Goal: Task Accomplishment & Management: Complete application form

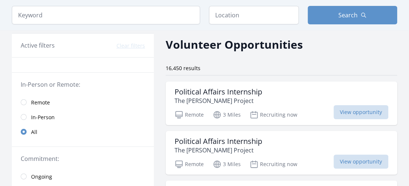
scroll to position [36, 0]
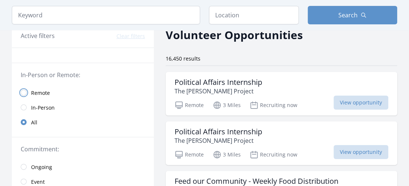
click at [24, 93] on input "radio" at bounding box center [24, 93] width 6 height 6
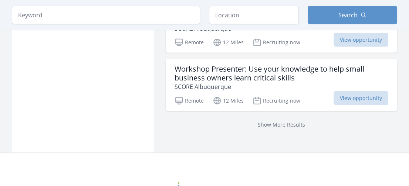
scroll to position [1198, 0]
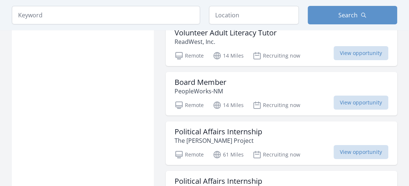
scroll to position [1589, 0]
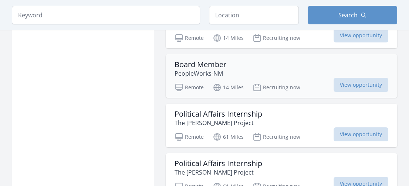
click at [196, 60] on h3 "Board Member" at bounding box center [200, 64] width 52 height 9
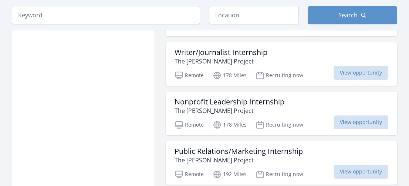
scroll to position [2091, 0]
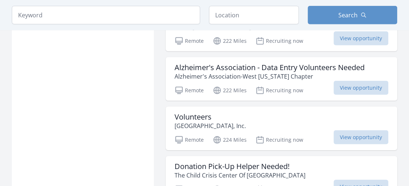
scroll to position [2776, 0]
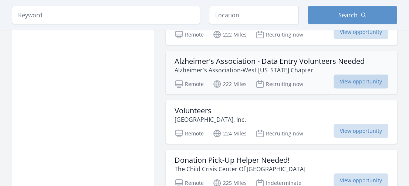
click at [350, 75] on span "View opportunity" at bounding box center [360, 82] width 55 height 14
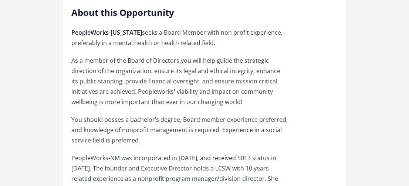
scroll to position [203, 0]
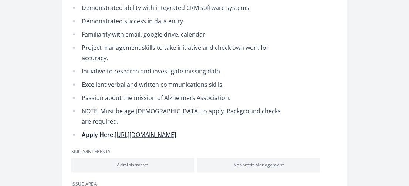
scroll to position [365, 0]
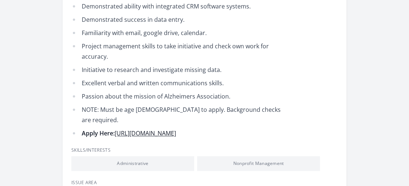
click at [176, 133] on link "https://volunteer.alz.org/volunteeropportunities/volunteeropportunitiesredirect" at bounding box center [145, 133] width 61 height 8
